Goal: Information Seeking & Learning: Learn about a topic

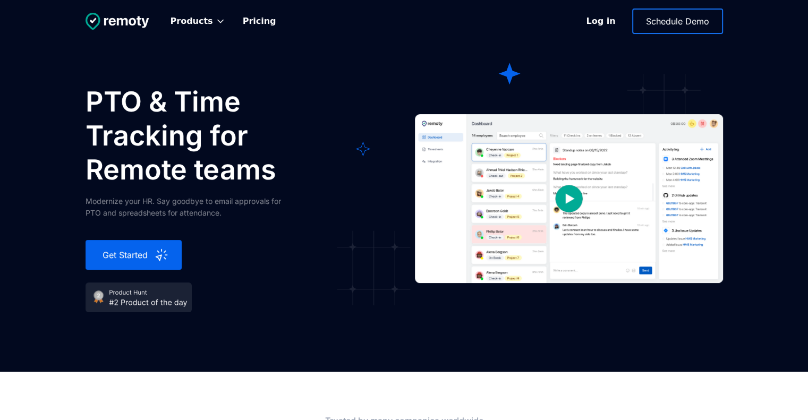
click at [93, 213] on div "Modernize your HR. Say goodbye to email approvals for PTO and spreadsheets for …" at bounding box center [192, 206] width 212 height 23
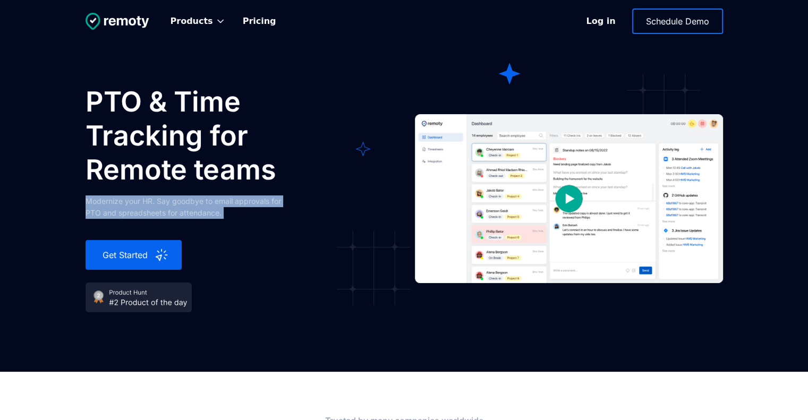
click at [93, 213] on div "Modernize your HR. Say goodbye to email approvals for PTO and spreadsheets for …" at bounding box center [192, 206] width 212 height 23
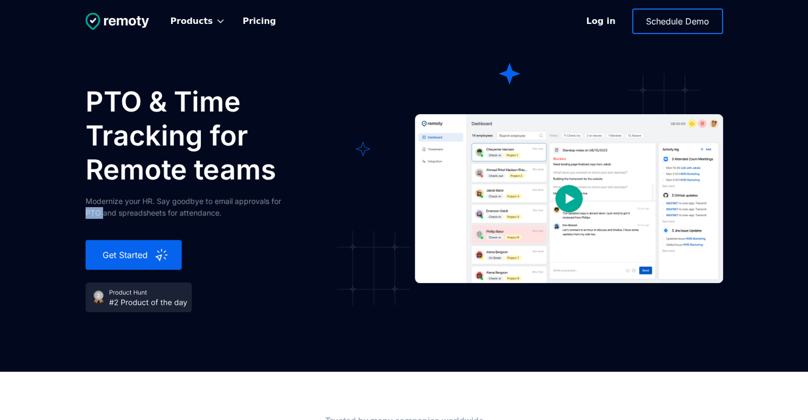
click at [93, 213] on div "Modernize your HR. Say goodbye to email approvals for PTO and spreadsheets for …" at bounding box center [192, 206] width 212 height 23
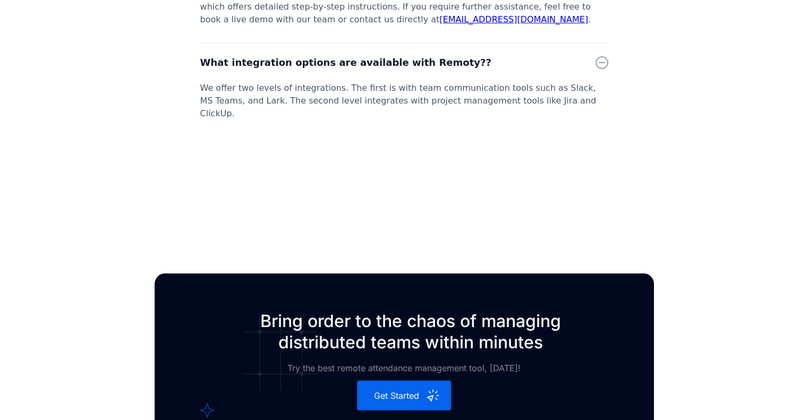
scroll to position [3206, 0]
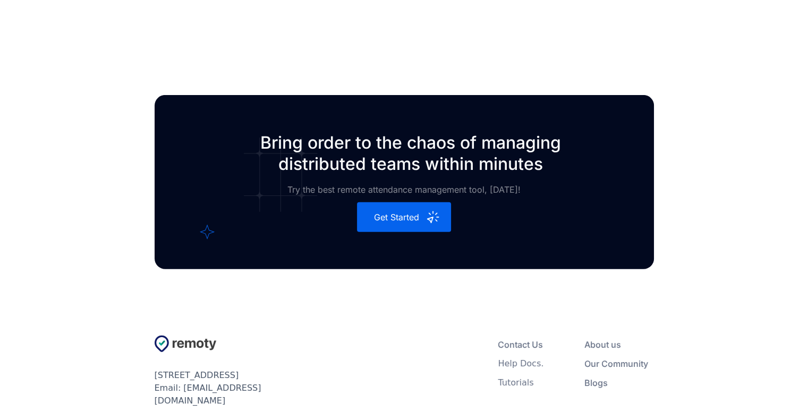
click at [614, 358] on div "Our Community" at bounding box center [616, 363] width 64 height 11
click at [601, 358] on div "Our Community" at bounding box center [616, 363] width 64 height 11
click at [596, 378] on div "Blogs" at bounding box center [595, 383] width 23 height 11
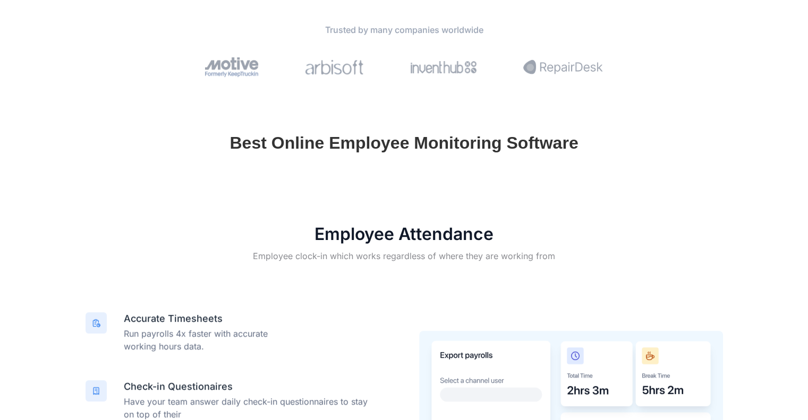
scroll to position [0, 0]
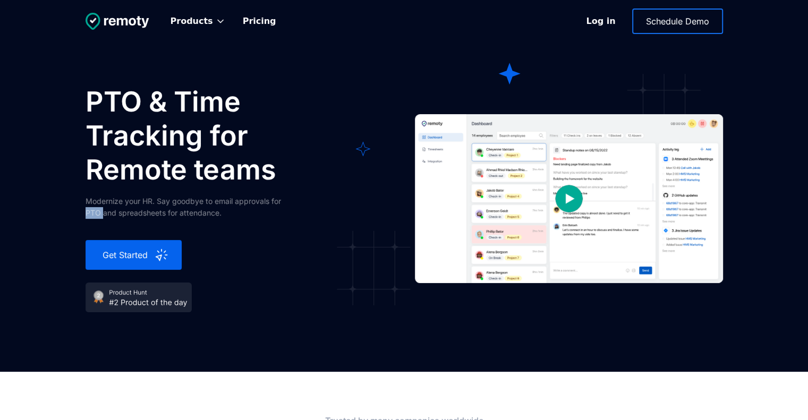
click at [571, 200] on img "open lightbox" at bounding box center [569, 199] width 106 height 106
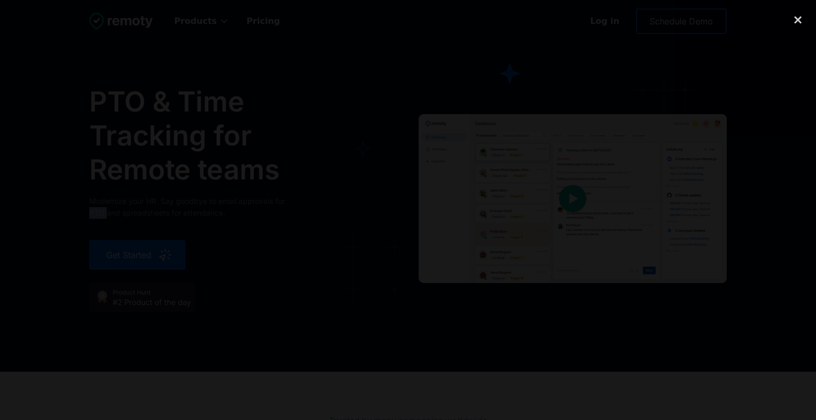
click at [757, 99] on div at bounding box center [408, 209] width 816 height 403
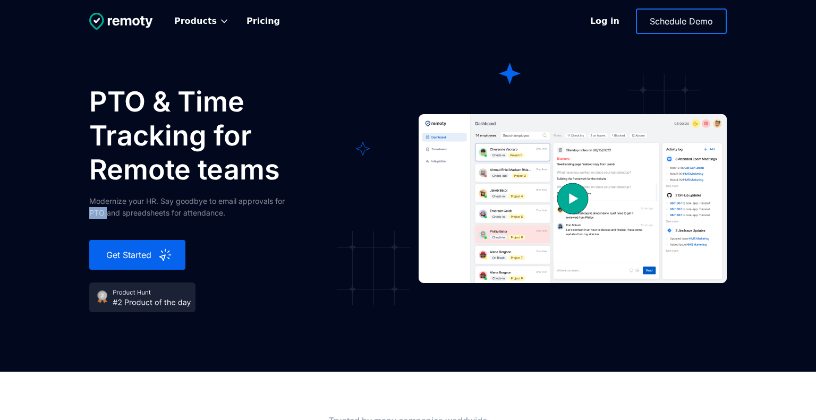
click at [757, 99] on div at bounding box center [408, 209] width 816 height 403
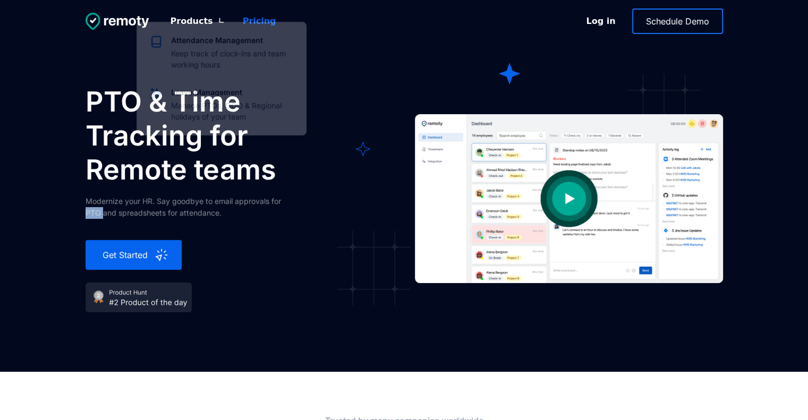
click at [234, 13] on link "Pricing" at bounding box center [259, 21] width 50 height 23
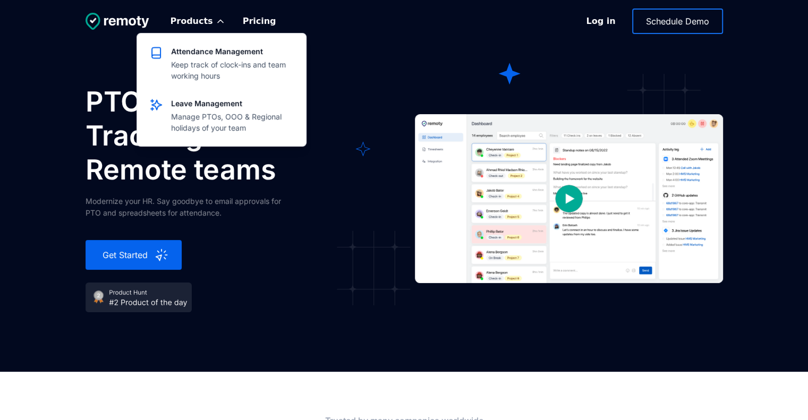
click at [346, 88] on h1 "PTO & Time Tracking for Remote teams" at bounding box center [219, 136] width 266 height 102
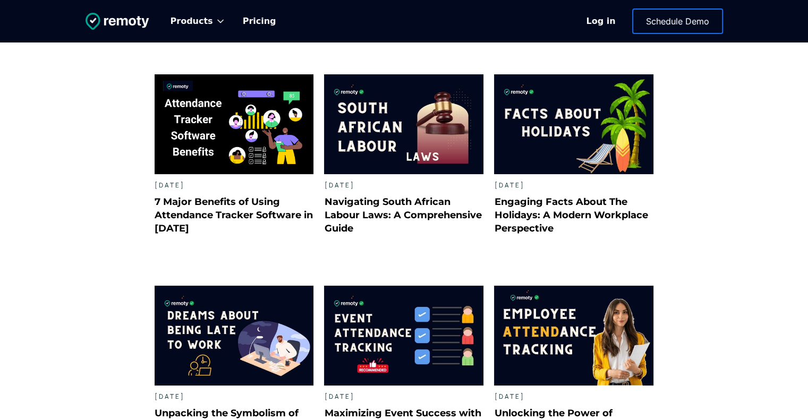
click at [244, 185] on div "November 24, 2023" at bounding box center [234, 182] width 159 height 16
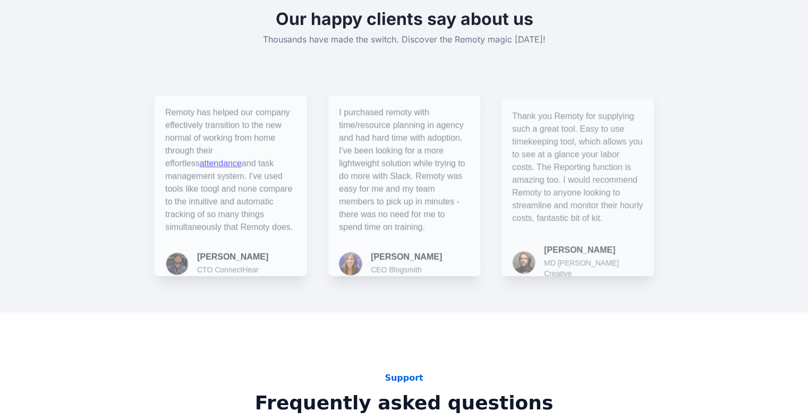
scroll to position [1806, 0]
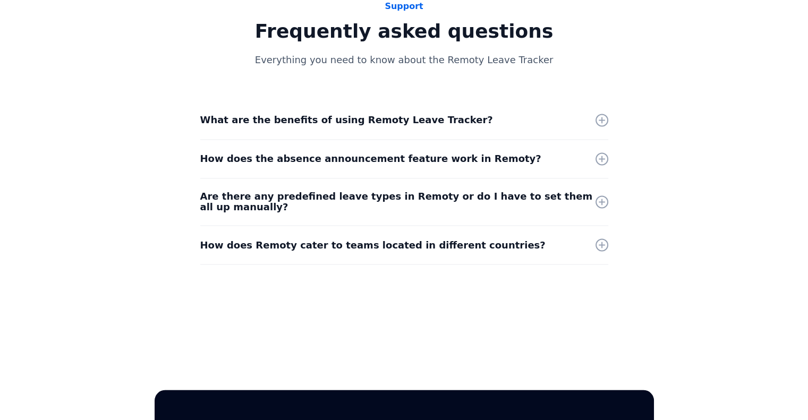
click at [411, 114] on strong "What are the benefits of using Remoty Leave Tracker?" at bounding box center [346, 119] width 293 height 11
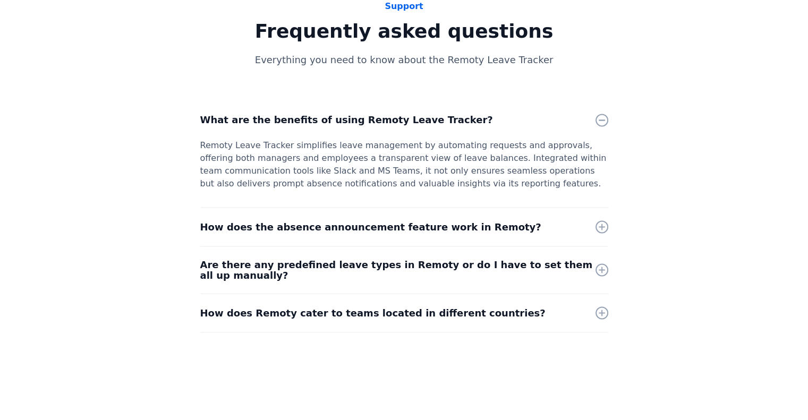
click at [458, 235] on div "How does the absence announcement feature work in Remoty?" at bounding box center [404, 227] width 408 height 38
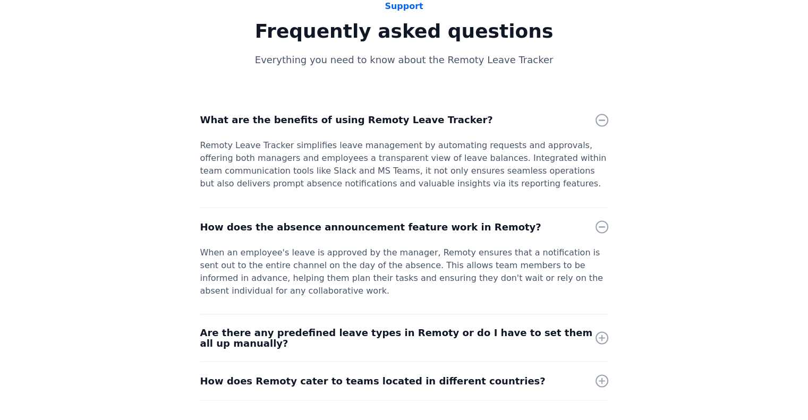
click at [460, 327] on strong "Are there any predefined leave types in Remoty or do I have to set them all up …" at bounding box center [396, 338] width 392 height 22
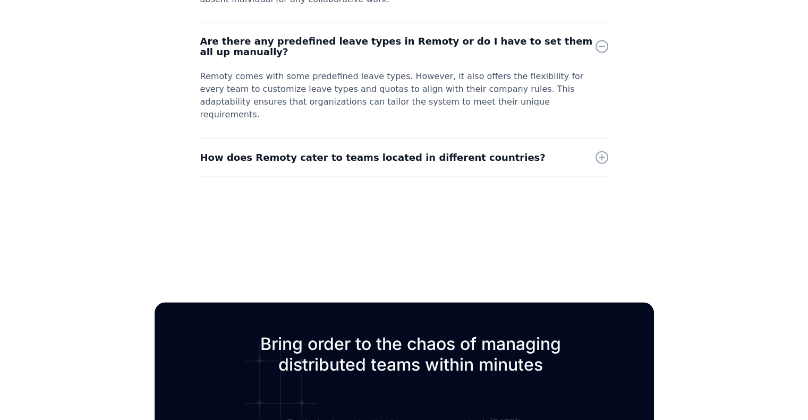
scroll to position [2124, 0]
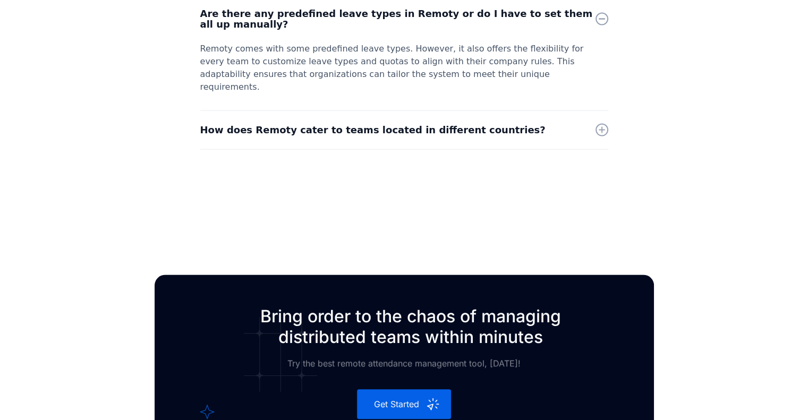
click at [443, 124] on strong "How does Remoty cater to teams located in different countries?" at bounding box center [372, 129] width 345 height 11
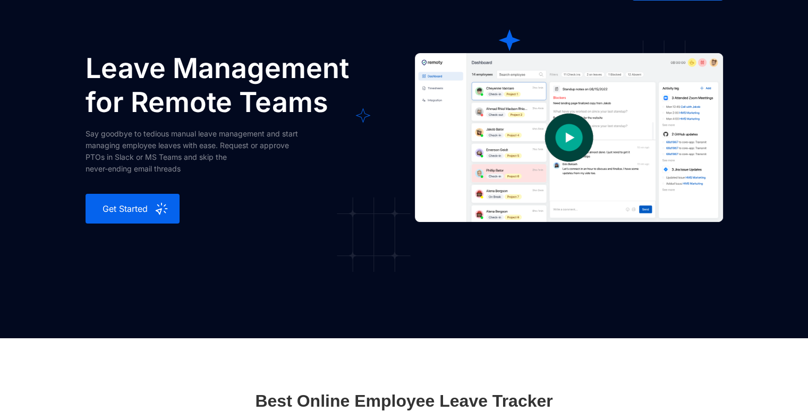
scroll to position [0, 0]
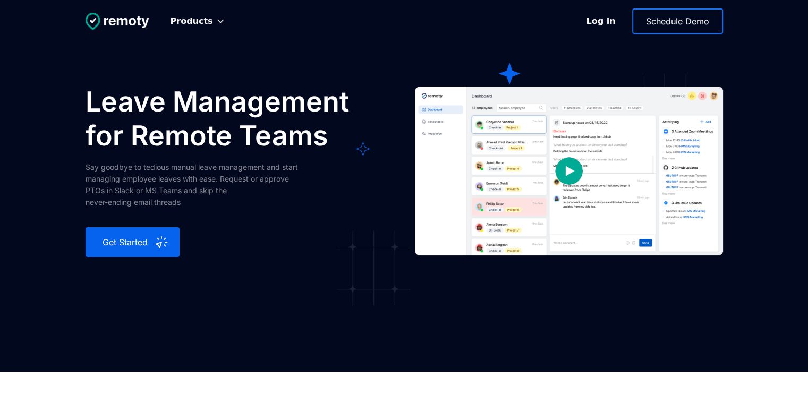
click at [125, 25] on img at bounding box center [118, 21] width 64 height 17
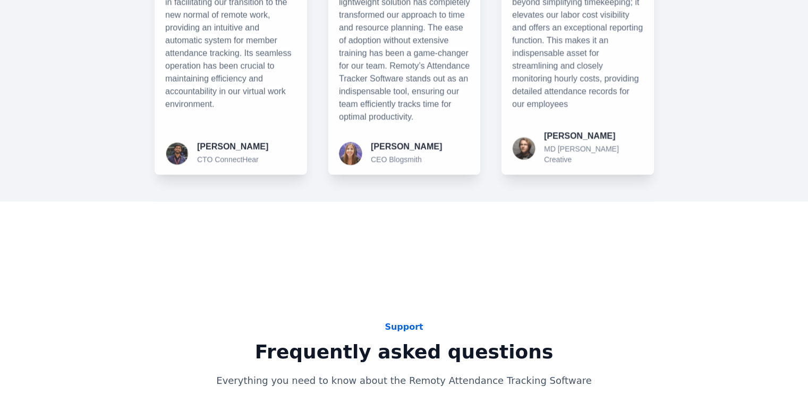
scroll to position [2337, 0]
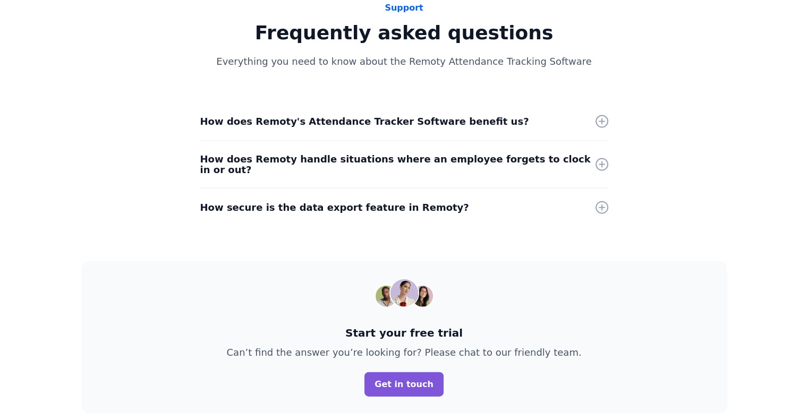
click at [605, 203] on div at bounding box center [601, 207] width 13 height 13
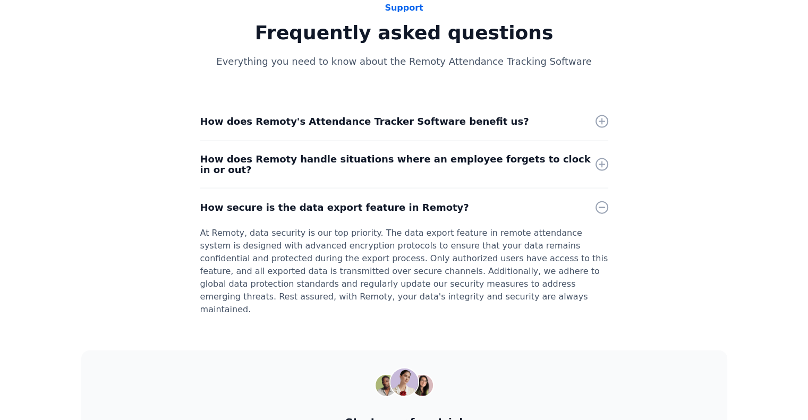
click at [602, 167] on div "How does Remoty handle situations where an employee forgets to clock in or out?" at bounding box center [404, 164] width 408 height 47
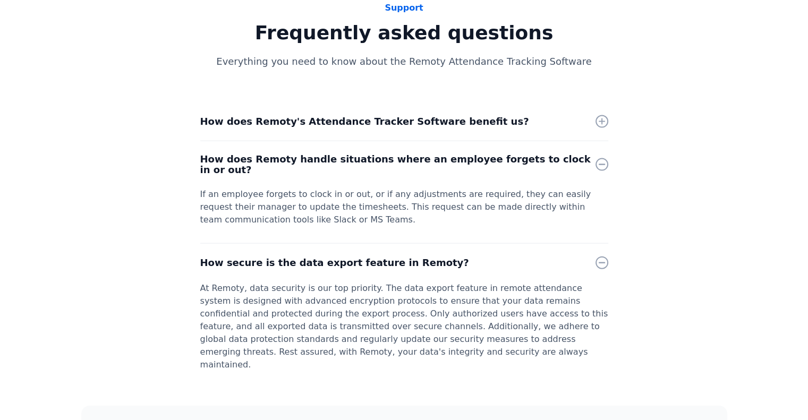
click at [609, 105] on div "How does Remoty's Attendance Tracker Software benefit us? Remoty's Attendance T…" at bounding box center [404, 330] width 646 height 456
click at [607, 115] on div at bounding box center [601, 121] width 13 height 13
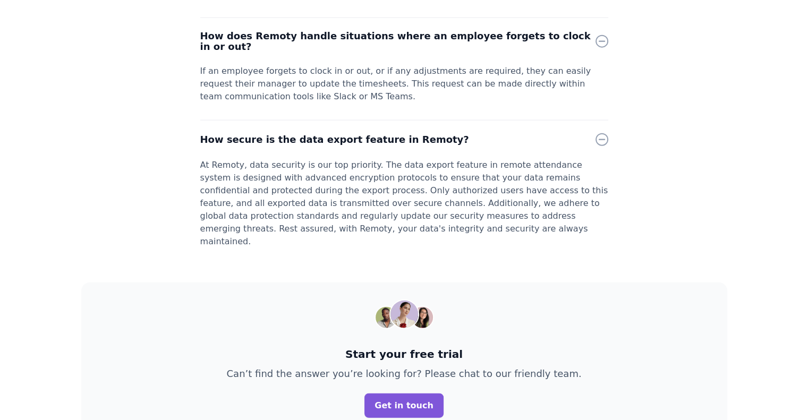
scroll to position [2655, 0]
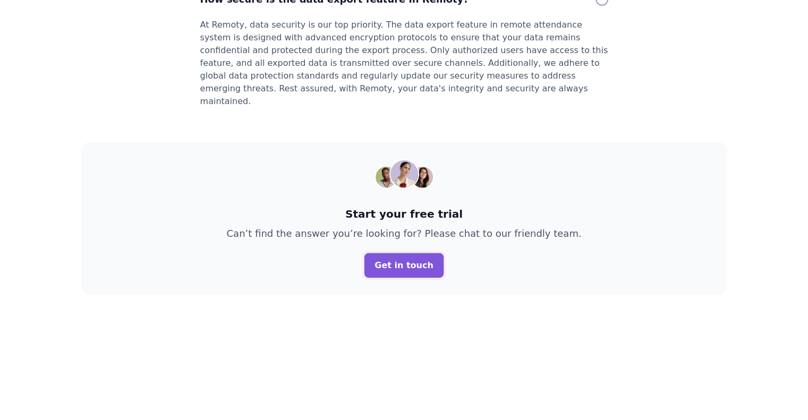
click at [428, 253] on link "Get in touch" at bounding box center [403, 265] width 79 height 24
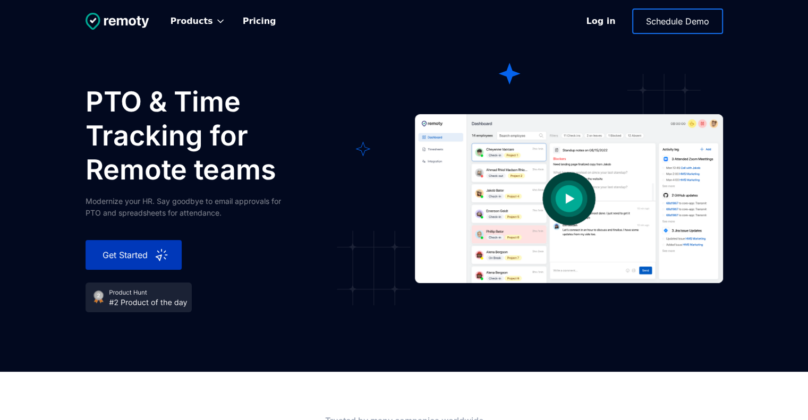
click at [127, 255] on div "Get Started" at bounding box center [126, 255] width 56 height 13
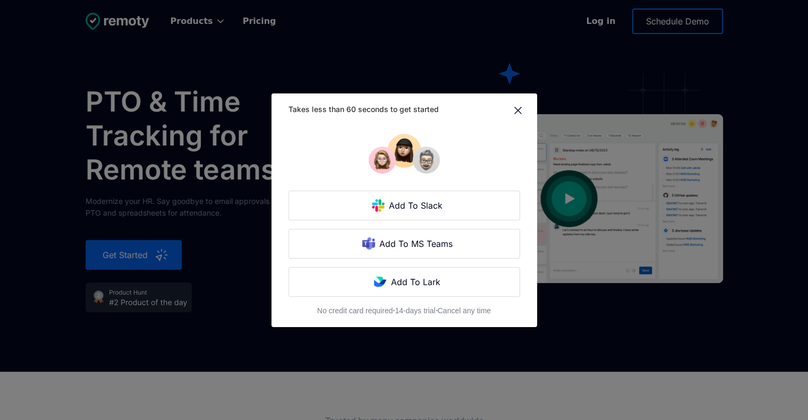
click at [524, 112] on img at bounding box center [517, 110] width 13 height 13
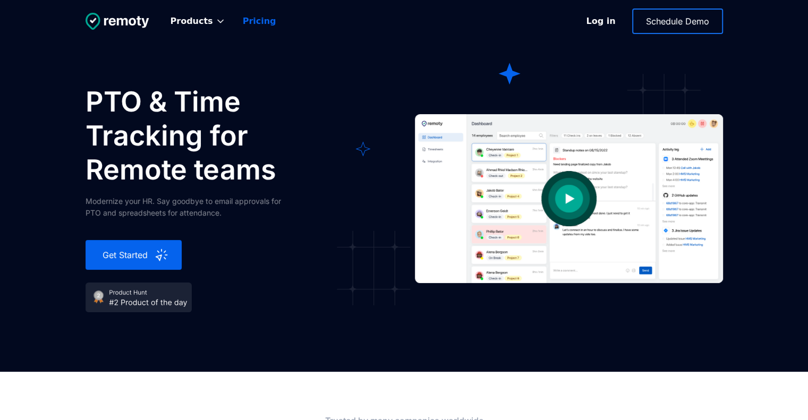
click at [253, 21] on link "Pricing" at bounding box center [259, 21] width 50 height 23
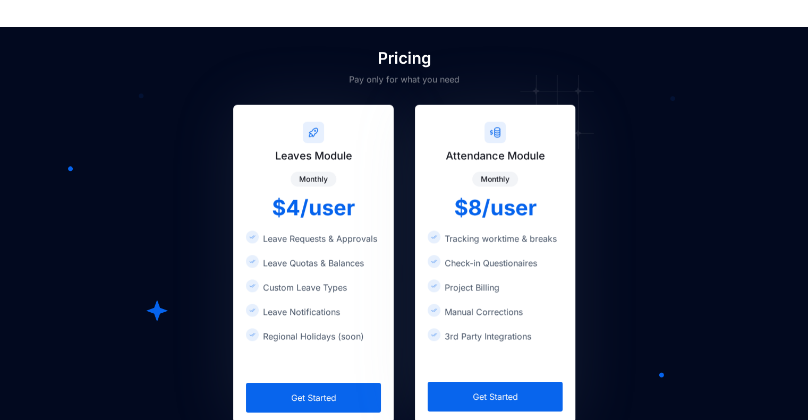
scroll to position [1725, 0]
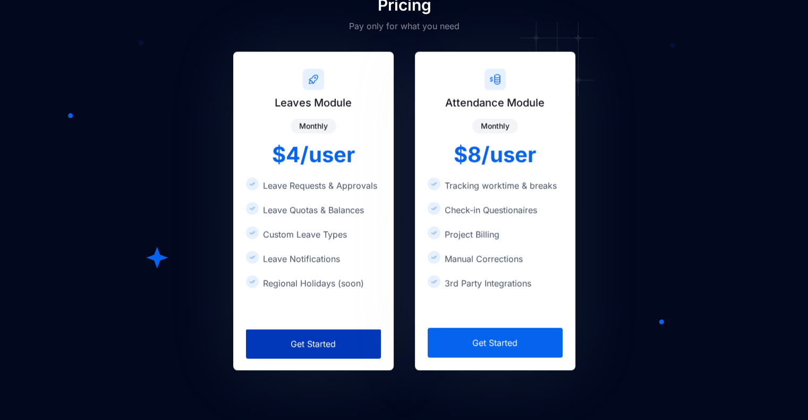
click at [328, 347] on div "Get Started" at bounding box center [314, 343] width 56 height 13
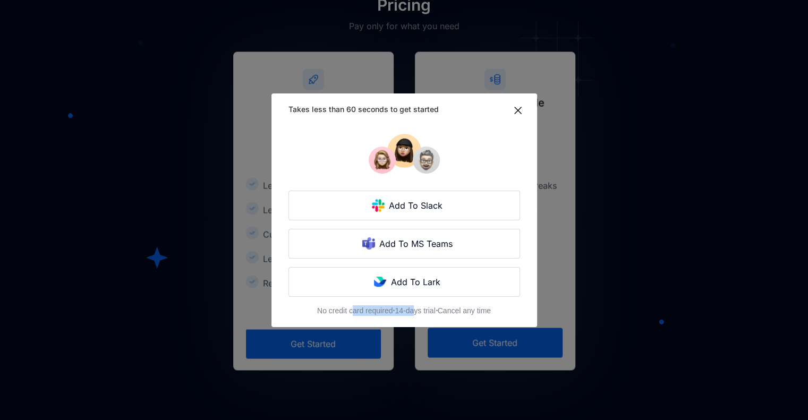
drag, startPoint x: 352, startPoint y: 310, endPoint x: 467, endPoint y: 308, distance: 115.3
click at [460, 308] on div "No credit card required ⋅ 14-days trial ⋅ Cancel any time" at bounding box center [404, 310] width 174 height 11
click at [473, 308] on div "No credit card required ⋅ 14-days trial ⋅ Cancel any time" at bounding box center [404, 310] width 174 height 11
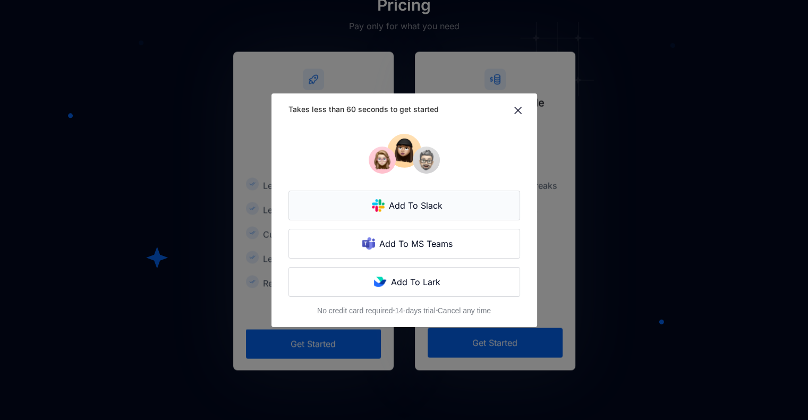
click at [438, 208] on div "Add To Slack" at bounding box center [416, 205] width 64 height 13
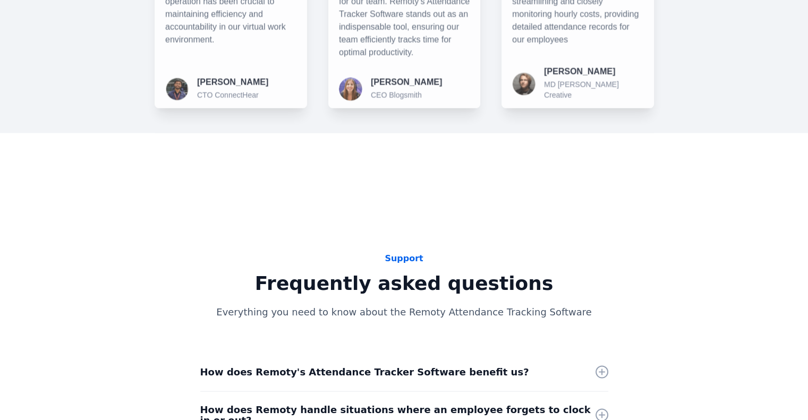
scroll to position [2298, 0]
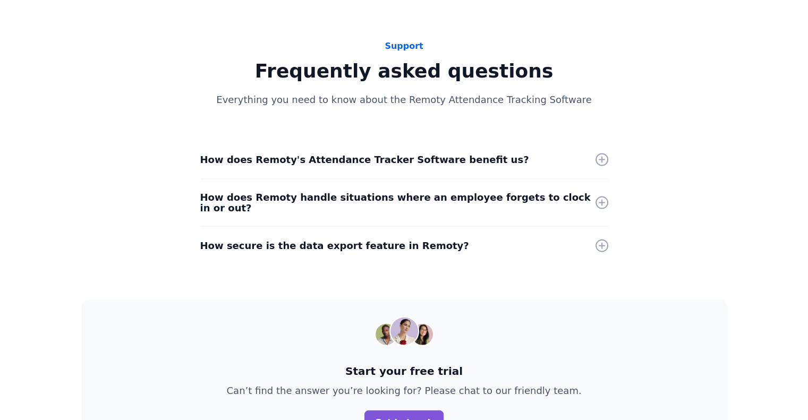
click at [277, 243] on div "How secure is the data export feature in Remoty?" at bounding box center [404, 246] width 408 height 38
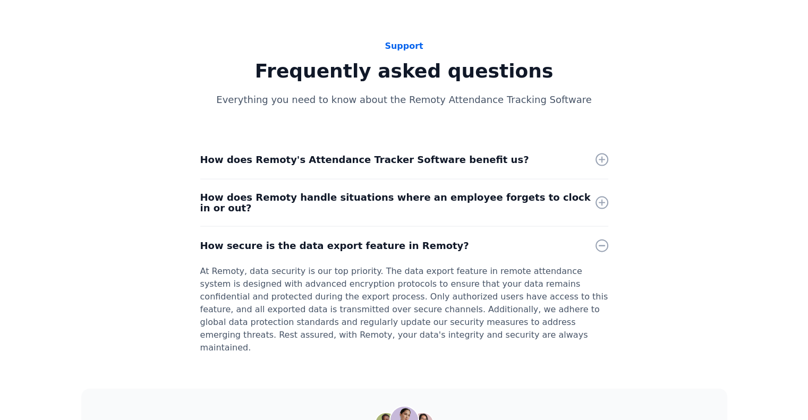
click at [280, 204] on div "How does Remoty handle situations where an employee forgets to clock in or out?" at bounding box center [404, 203] width 408 height 47
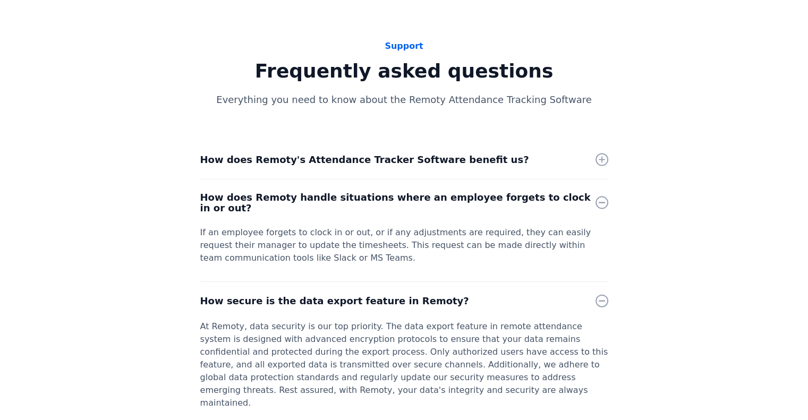
click at [280, 169] on div "How does Remoty's Attendance Tracker Software benefit us?" at bounding box center [404, 160] width 408 height 38
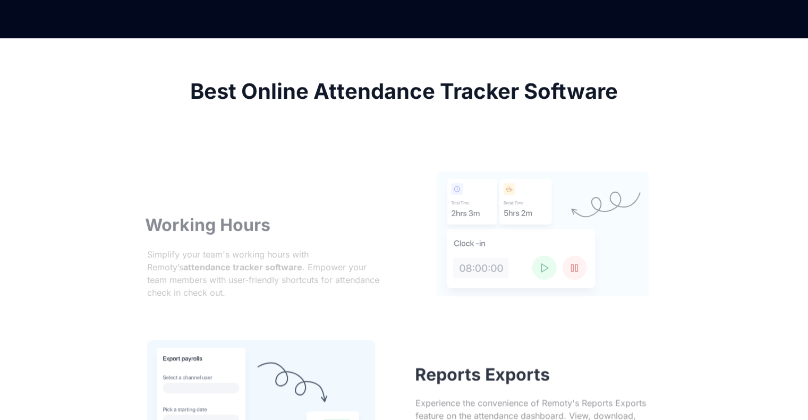
scroll to position [0, 0]
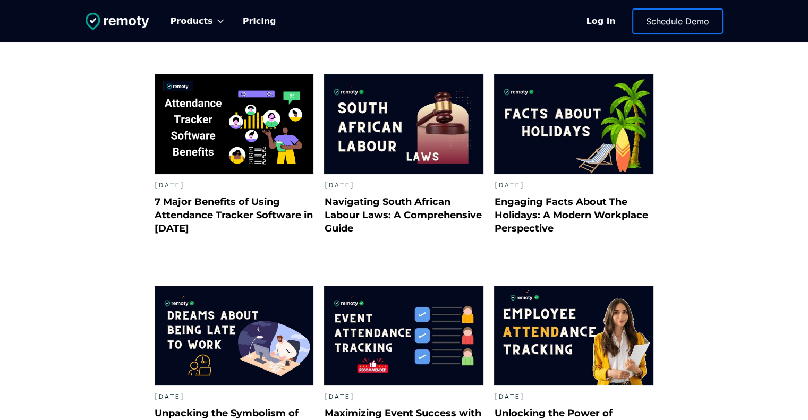
click at [353, 215] on h2 "Navigating South African Labour Laws: A Comprehensive Guide" at bounding box center [403, 215] width 159 height 40
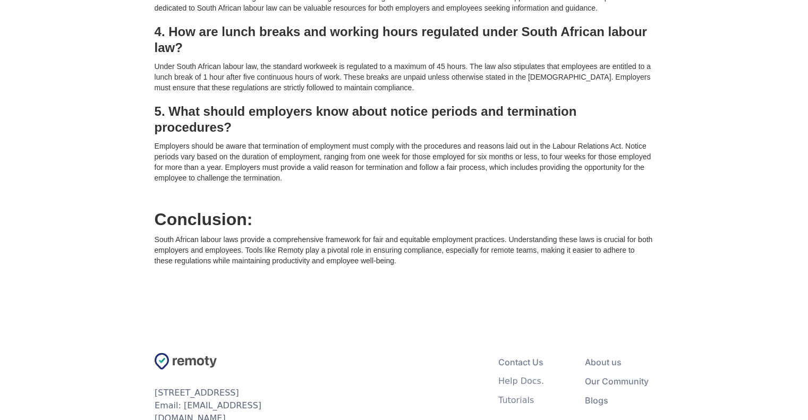
scroll to position [2946, 0]
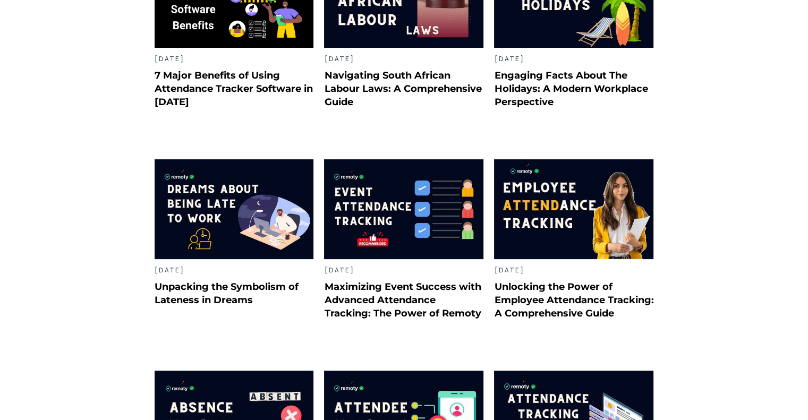
scroll to position [212, 0]
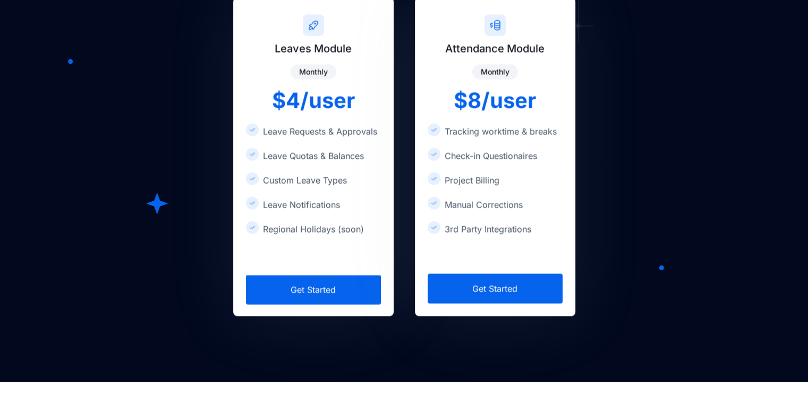
scroll to position [1725, 0]
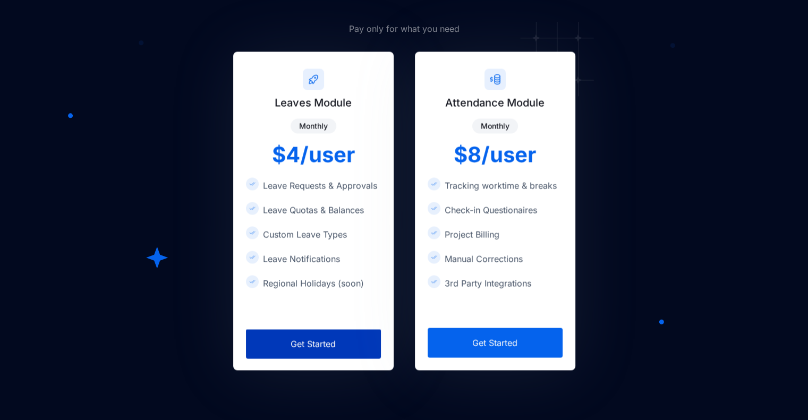
click at [343, 329] on link "Get Started" at bounding box center [313, 344] width 135 height 30
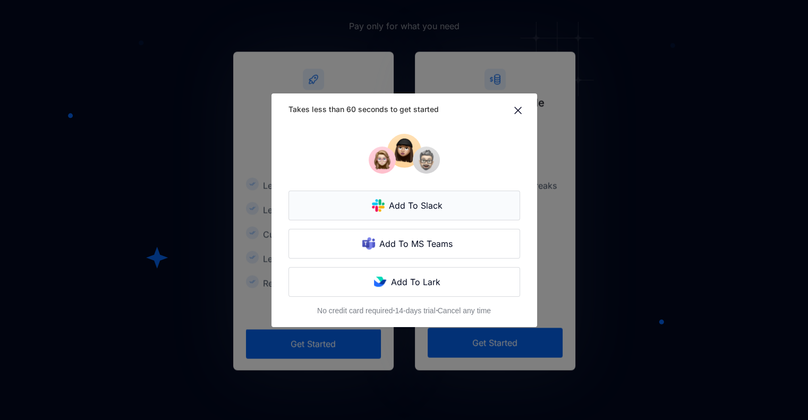
click at [405, 213] on link "Add To Slack" at bounding box center [404, 206] width 232 height 30
